Goal: Navigation & Orientation: Find specific page/section

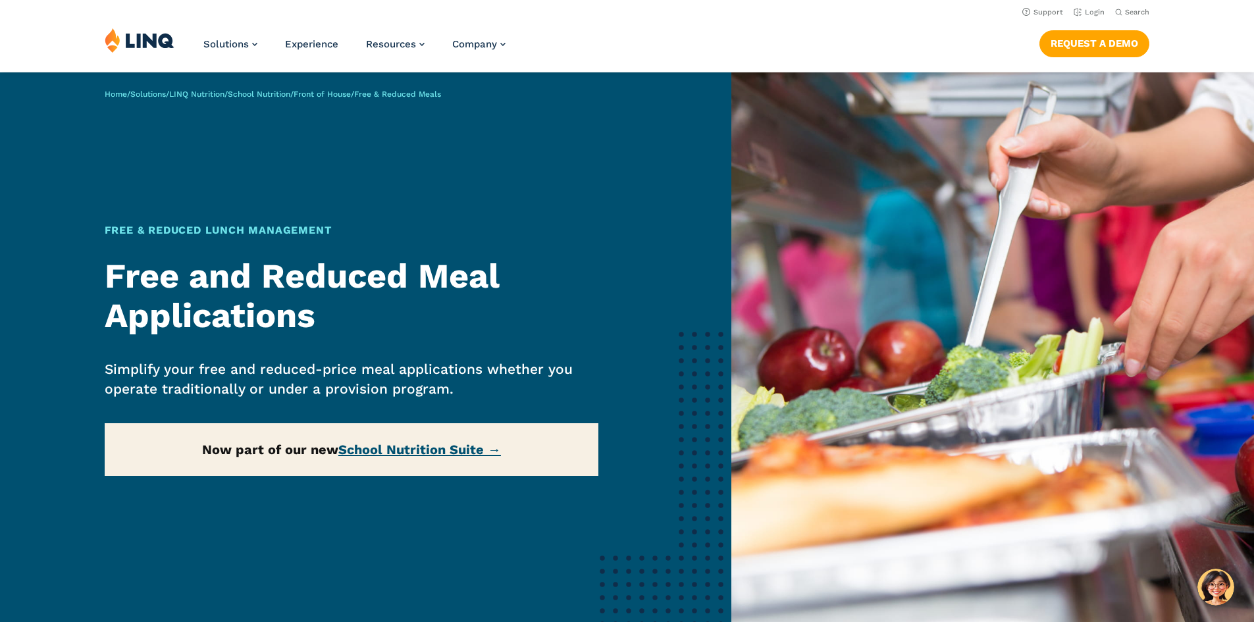
click at [394, 446] on link "School Nutrition Suite →" at bounding box center [419, 450] width 163 height 16
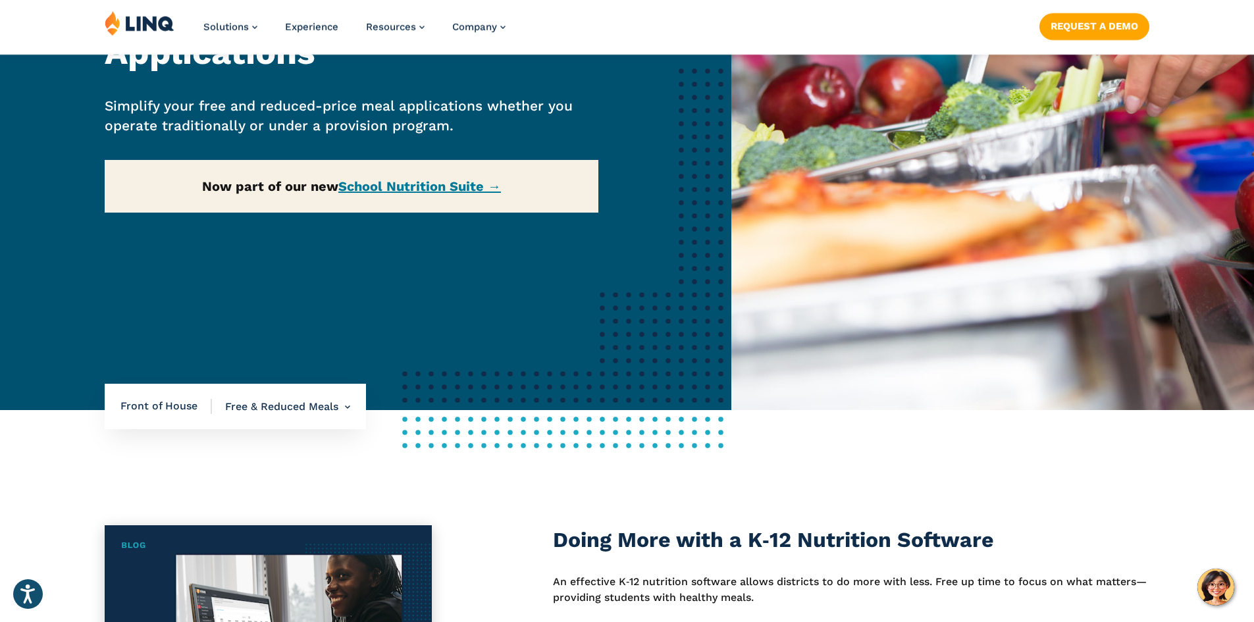
scroll to position [527, 0]
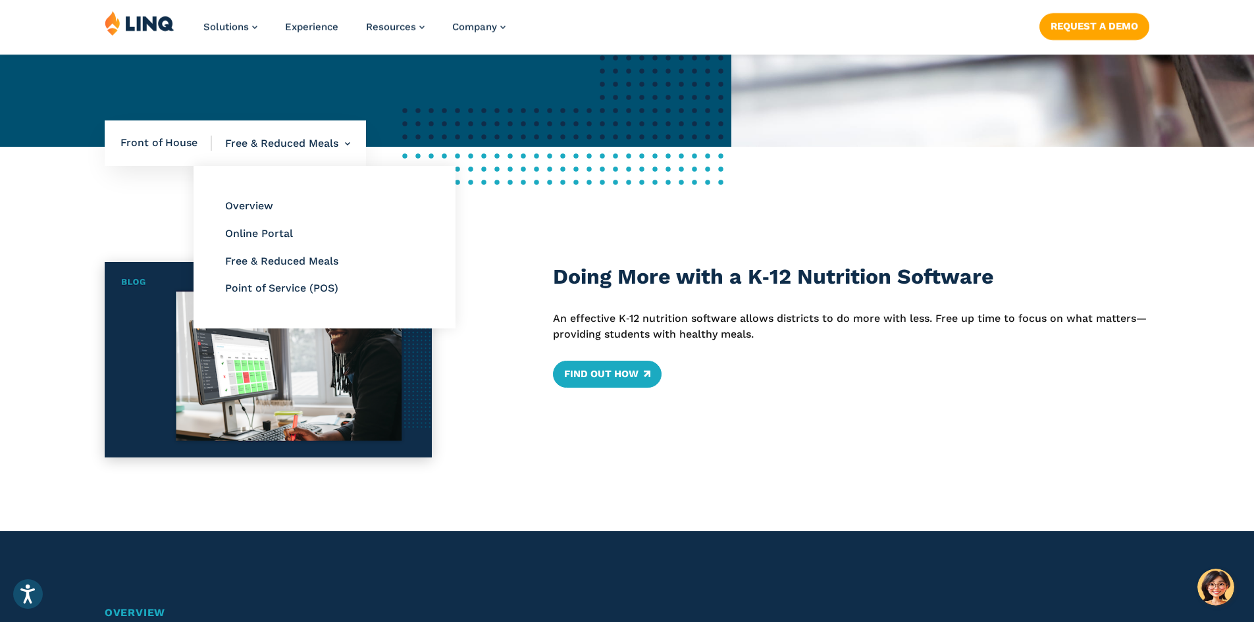
click at [296, 146] on li "Free & Reduced Meals Overview Online Portal Free & Reduced Meals Point of Servi…" at bounding box center [281, 143] width 138 height 46
click at [276, 225] on li "Online Portal" at bounding box center [324, 233] width 199 height 17
click at [276, 234] on link "Online Portal" at bounding box center [259, 233] width 68 height 13
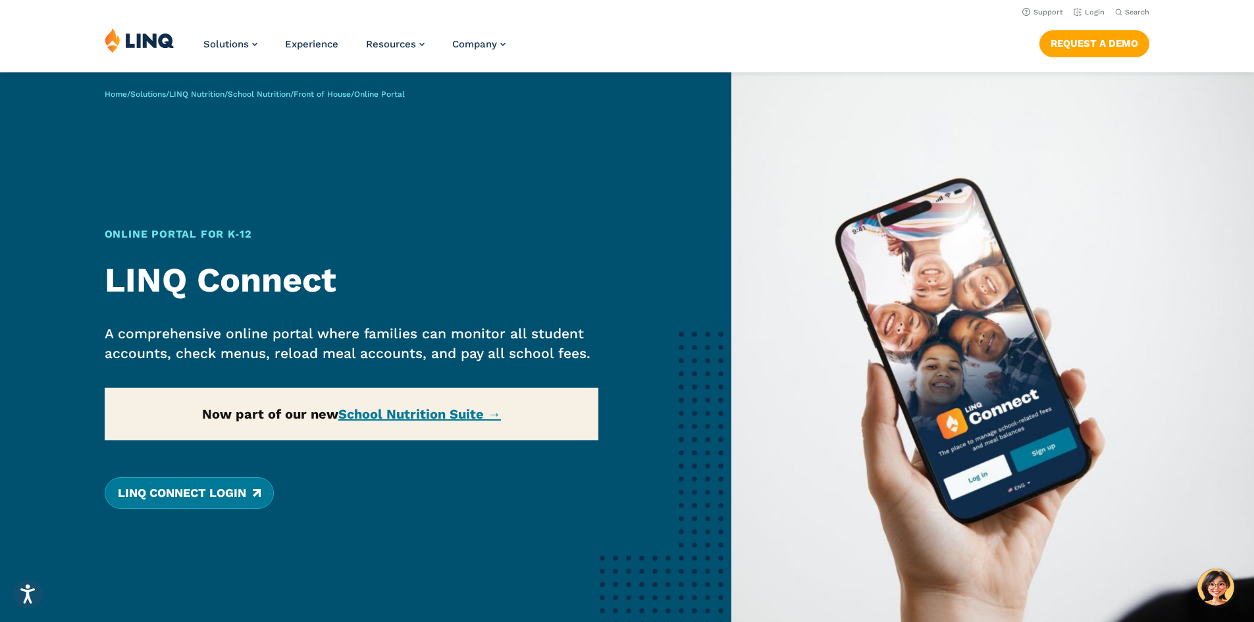
click at [248, 490] on link "LINQ Connect Login" at bounding box center [189, 493] width 169 height 32
